Goal: Information Seeking & Learning: Learn about a topic

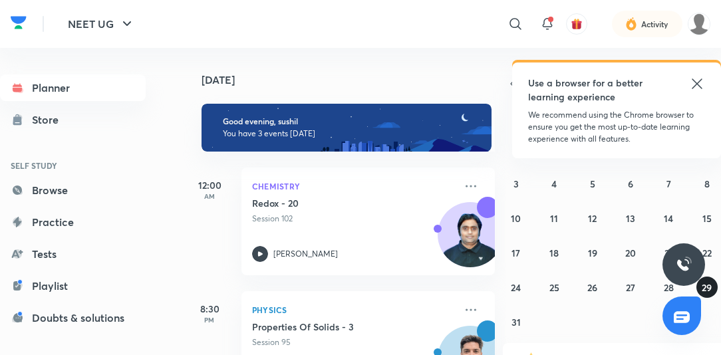
click at [707, 284] on abbr "29" at bounding box center [706, 287] width 10 height 13
click at [418, 228] on div "Redox - 20 Session 102 [PERSON_NAME]" at bounding box center [353, 229] width 203 height 65
